Goal: Task Accomplishment & Management: Complete application form

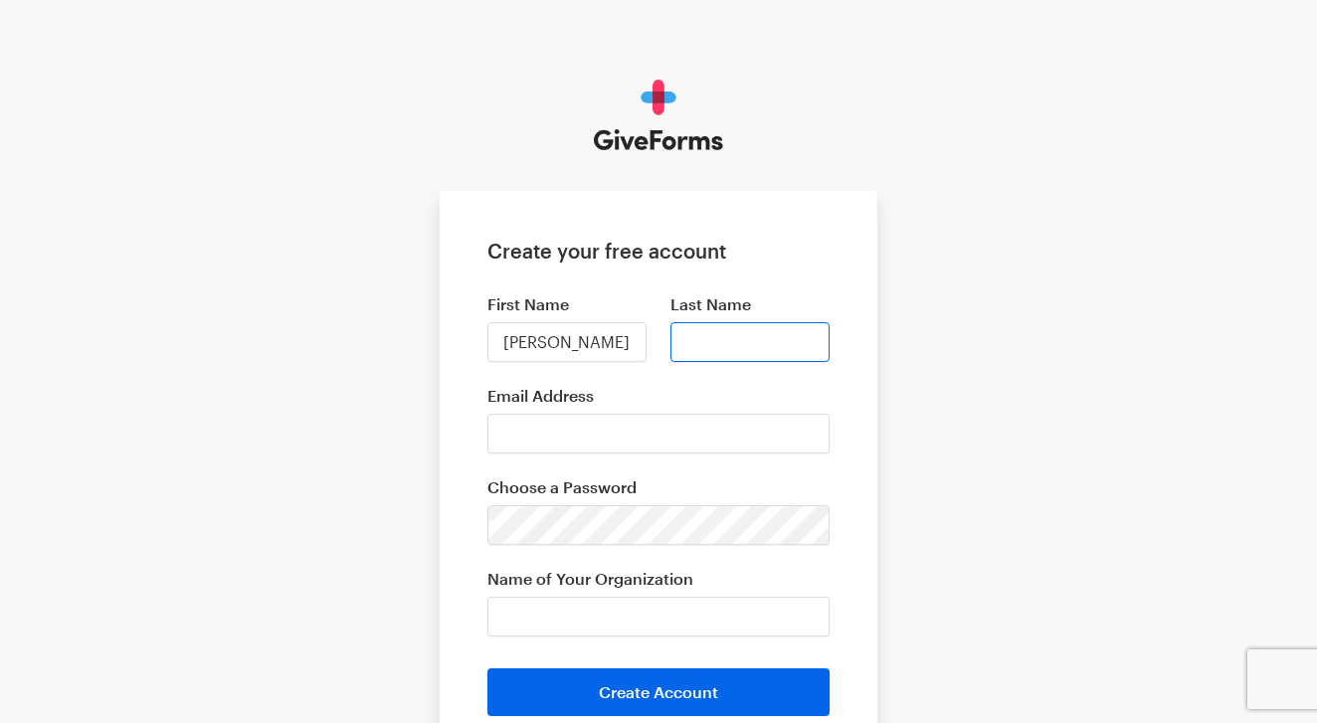
type input "Binta"
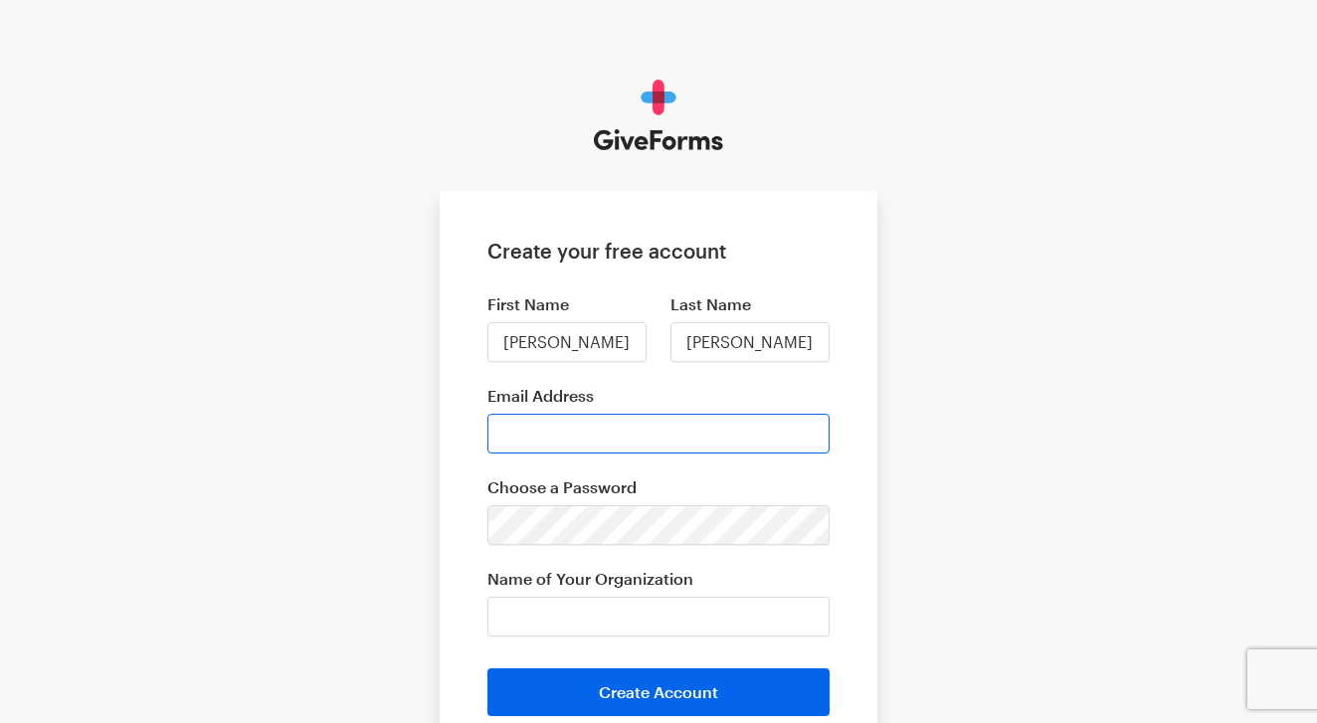
type input "Cummings"
type input "cummingsbinta@yahoo.com"
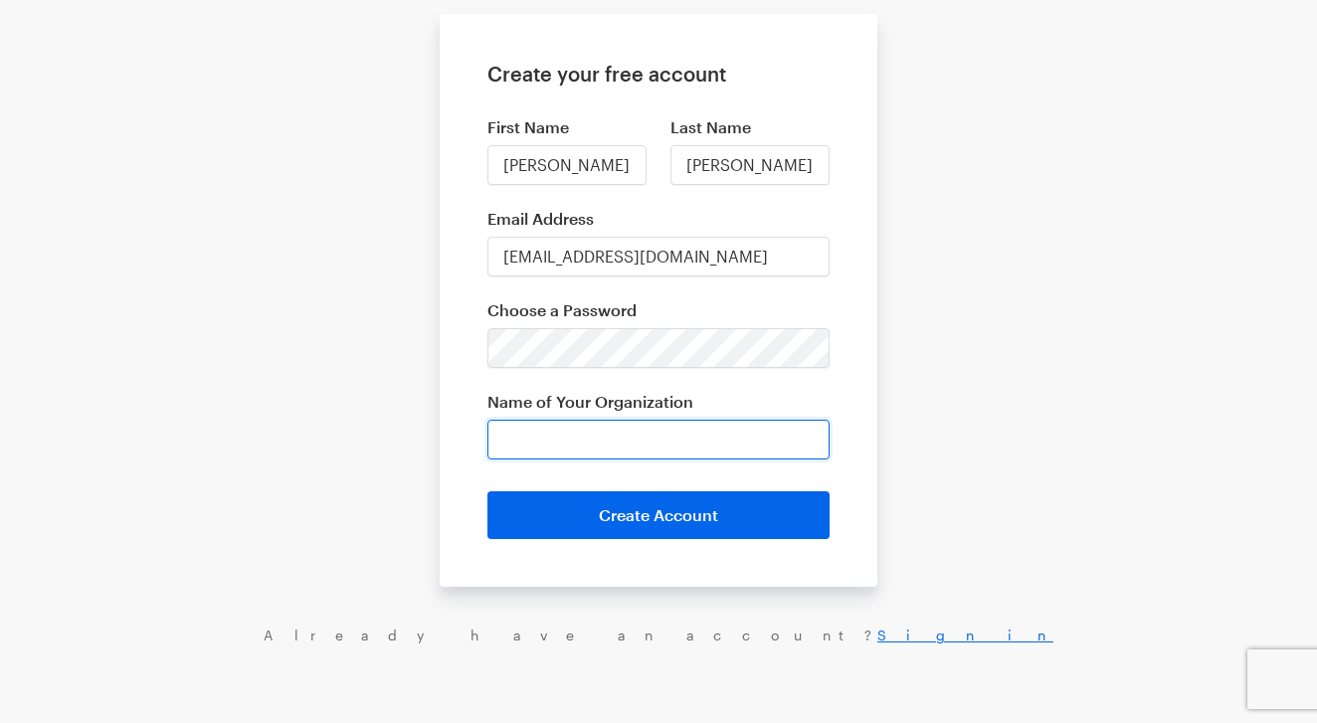
scroll to position [163, 0]
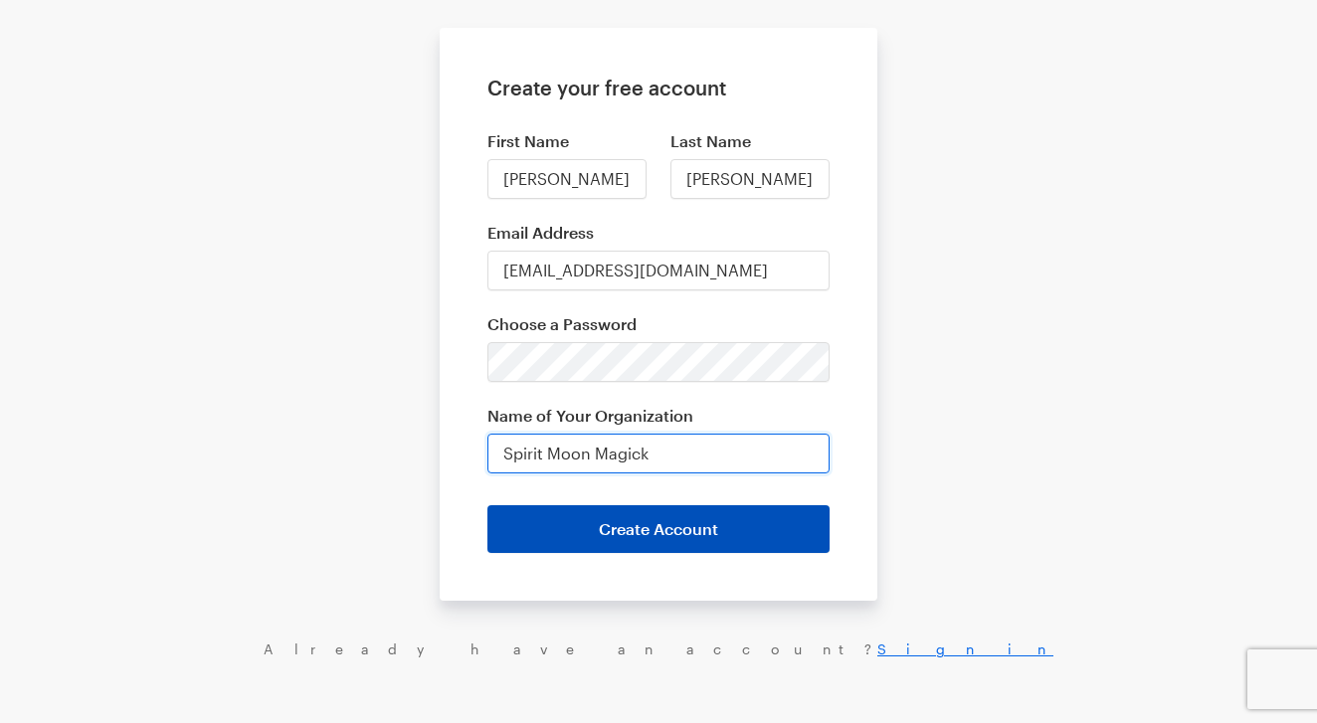
type input "Spirit Moon Magick"
click at [642, 535] on button "Create Account" at bounding box center [658, 529] width 342 height 48
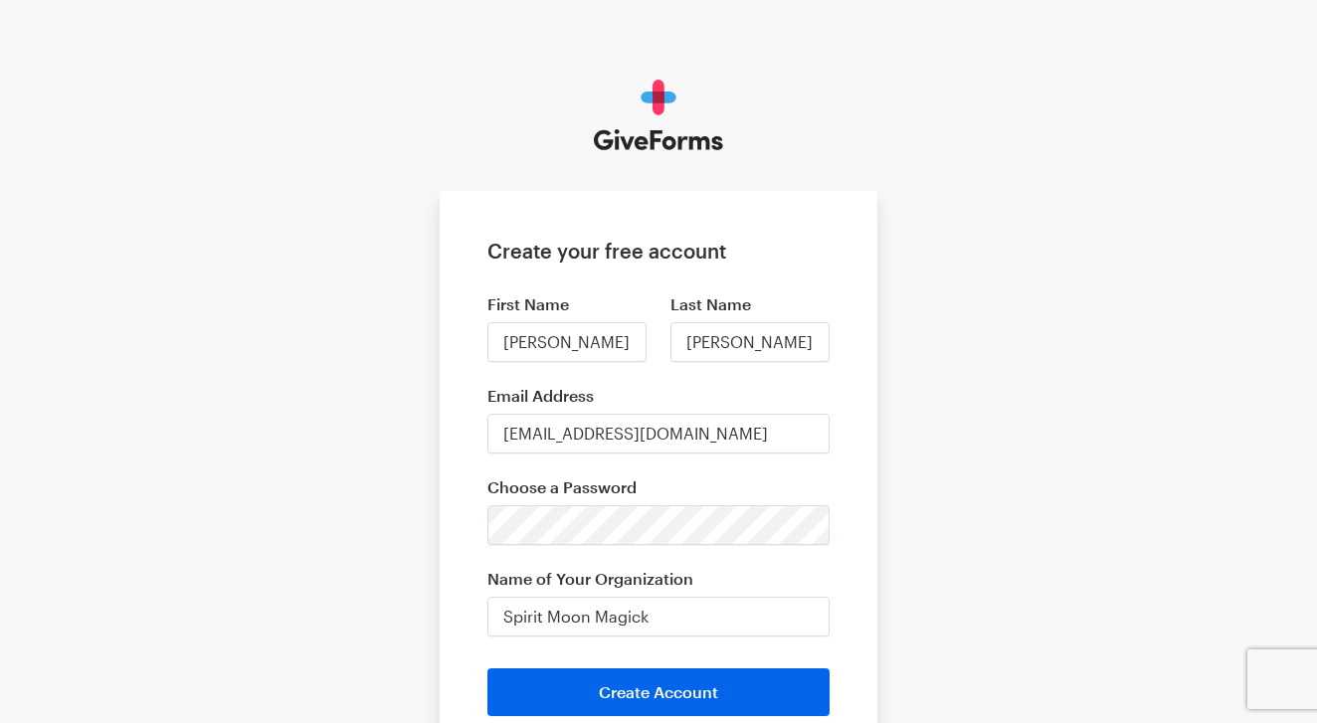
scroll to position [0, 0]
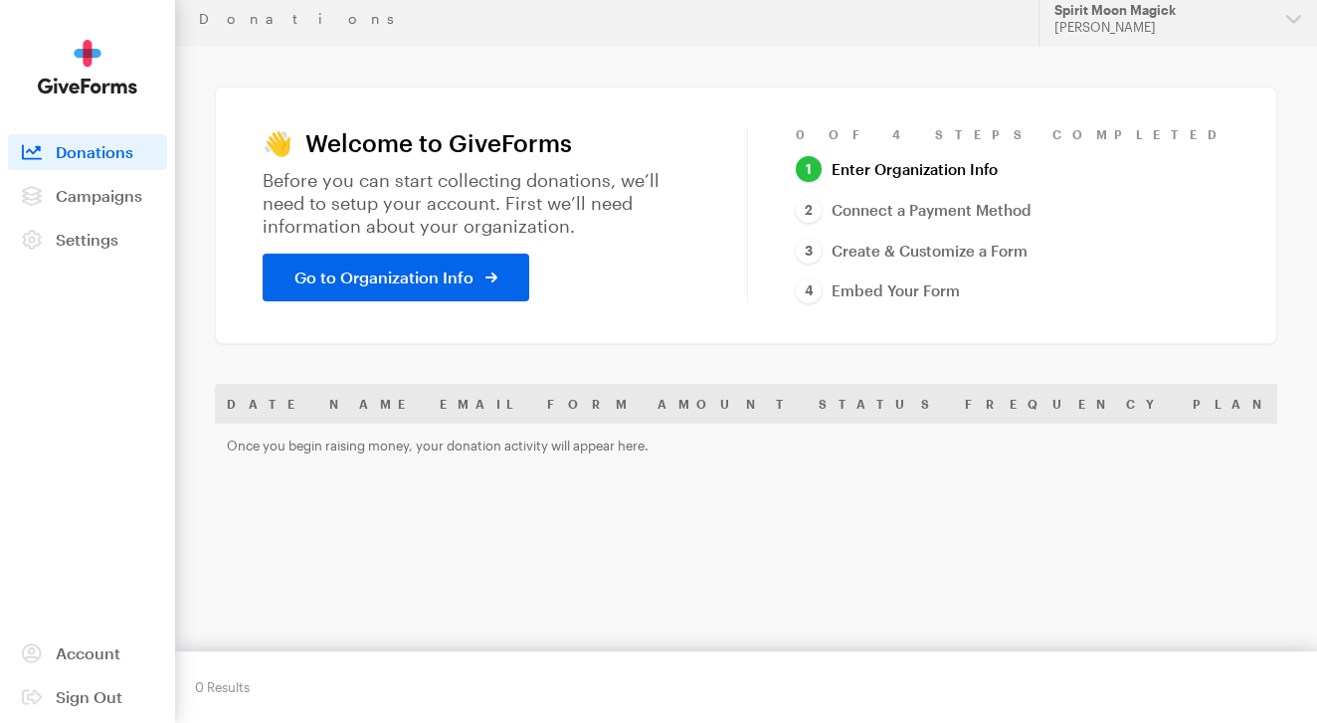
scroll to position [13, 0]
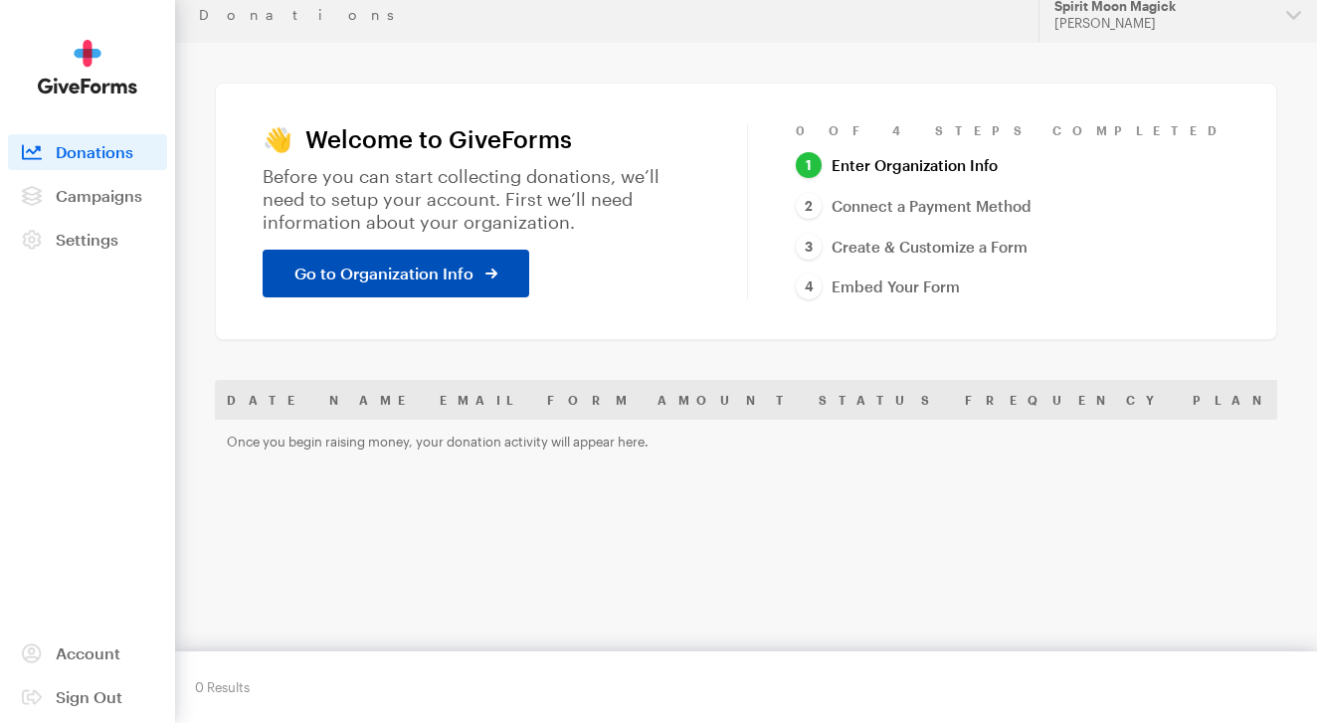
click at [464, 262] on span "Go to Organization Info" at bounding box center [383, 274] width 179 height 24
